Goal: Find contact information: Find contact information

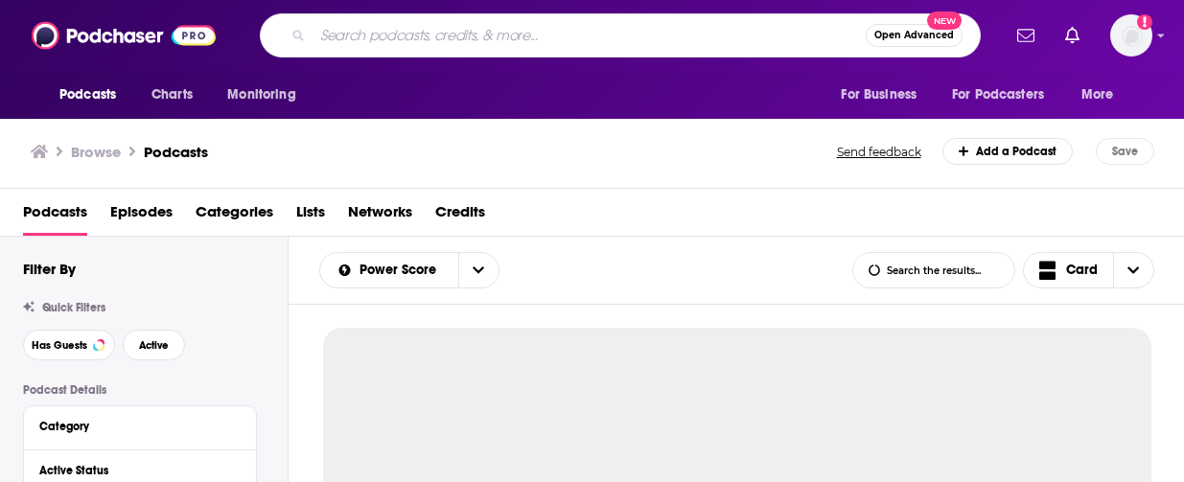
click at [377, 33] on input "Search podcasts, credits, & more..." at bounding box center [589, 35] width 553 height 31
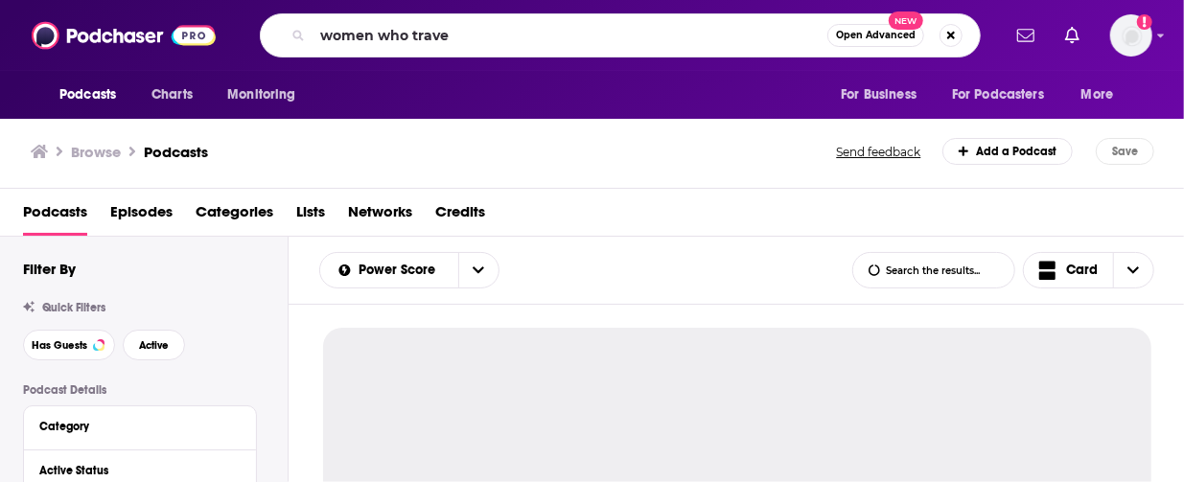
type input "women who travel"
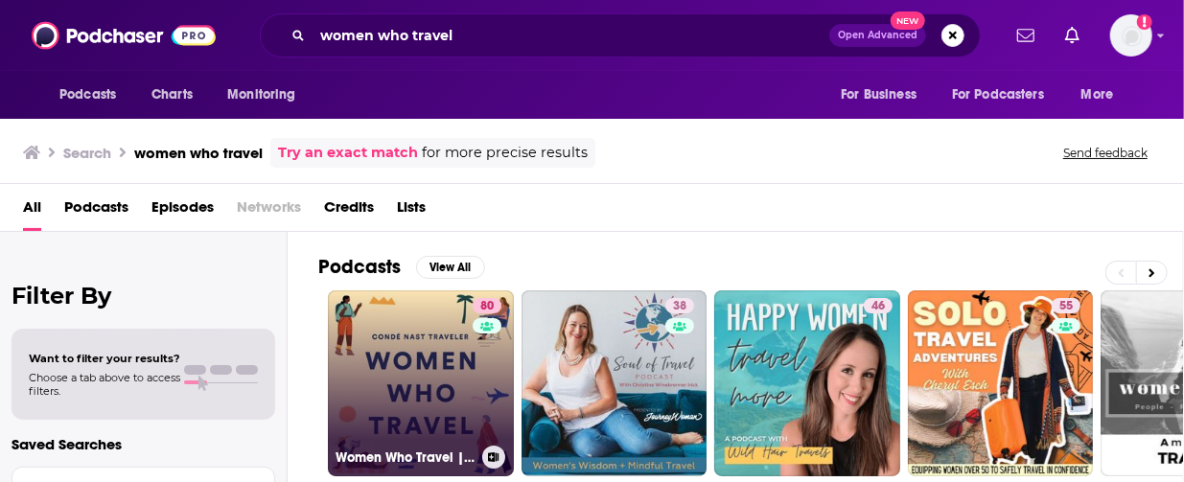
click at [394, 426] on link "80 Women Who Travel | Condé Nast Traveler" at bounding box center [421, 384] width 186 height 186
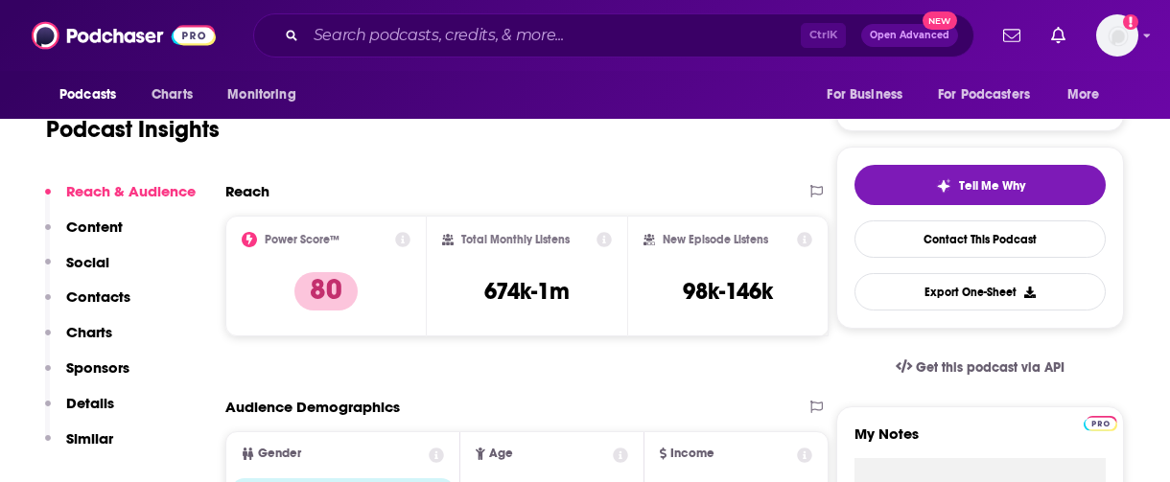
scroll to position [378, 0]
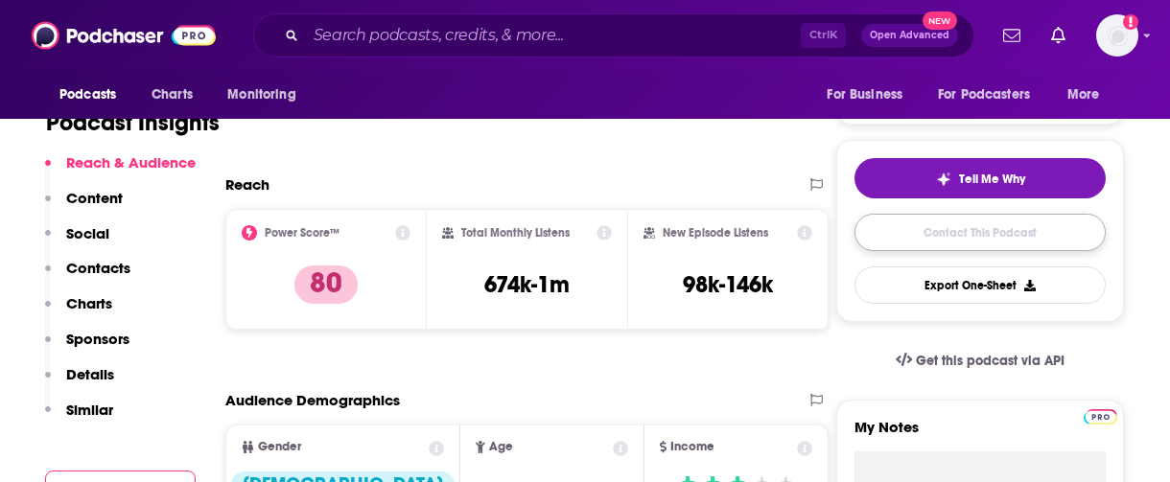
click at [926, 237] on link "Contact This Podcast" at bounding box center [980, 232] width 251 height 37
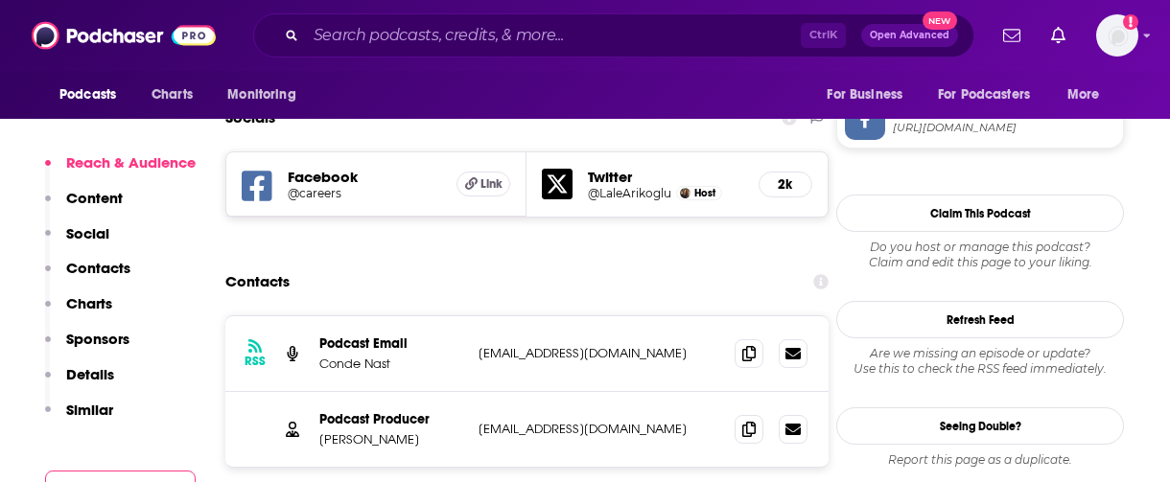
scroll to position [1648, 0]
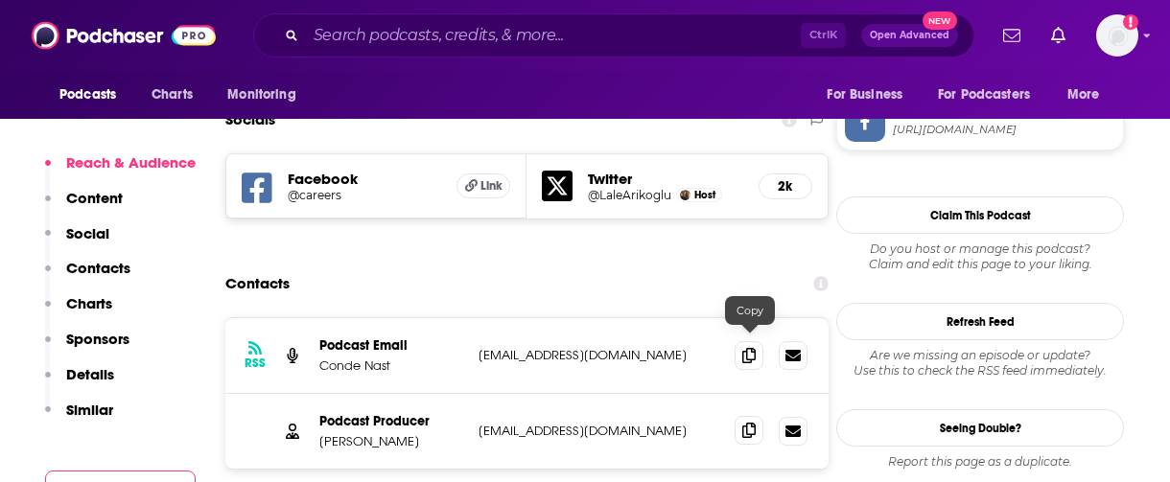
click at [743, 423] on icon at bounding box center [748, 430] width 13 height 15
